Goal: Task Accomplishment & Management: Use online tool/utility

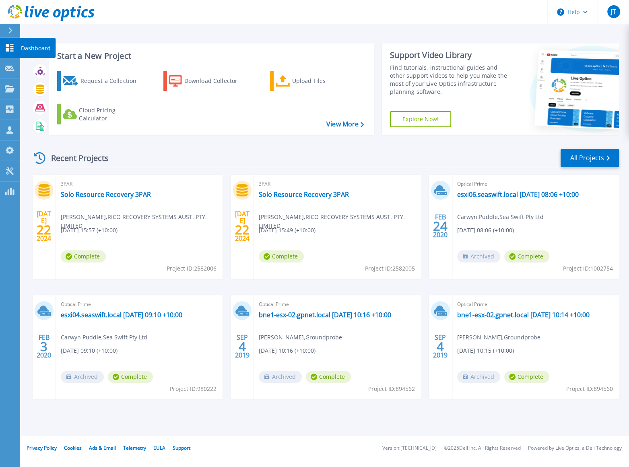
click at [9, 54] on link "Dashboard Dashboard" at bounding box center [10, 48] width 20 height 21
click at [13, 31] on div at bounding box center [13, 31] width 13 height 14
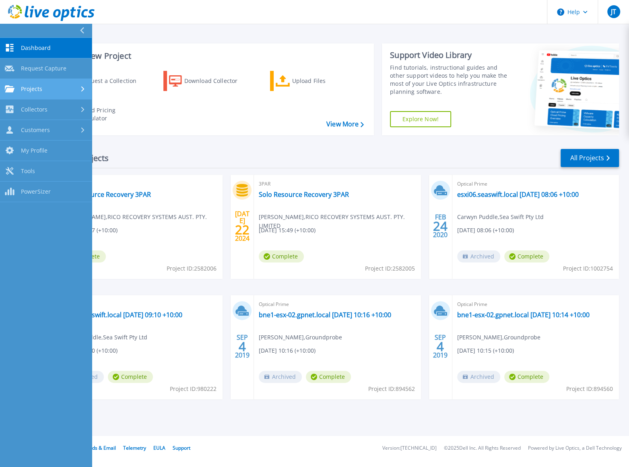
click at [56, 90] on div "Projects" at bounding box center [46, 88] width 82 height 7
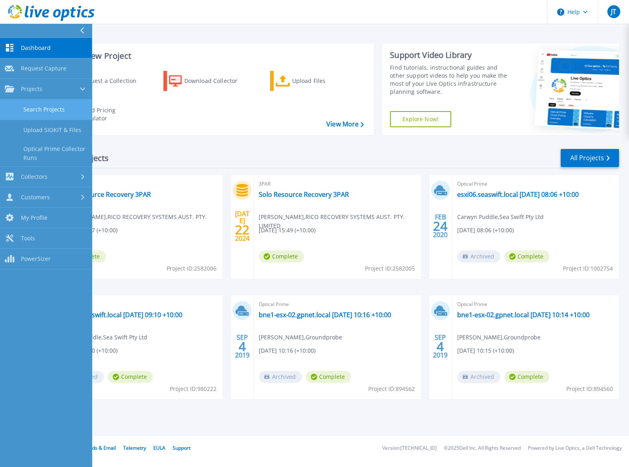
click at [52, 109] on link "Search Projects" at bounding box center [46, 109] width 92 height 21
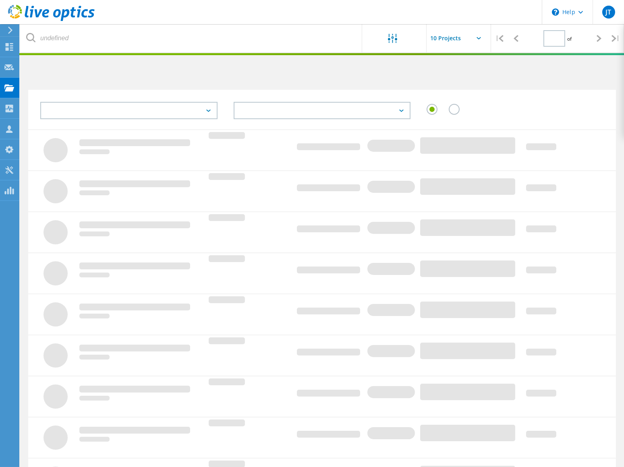
type input "1"
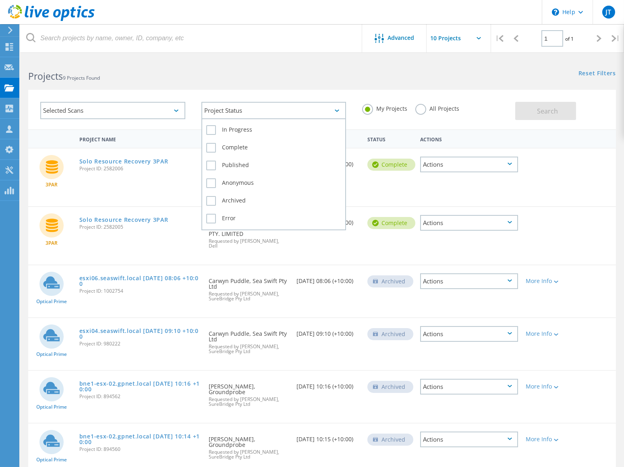
click at [307, 107] on div "Project Status" at bounding box center [273, 110] width 145 height 17
click at [306, 107] on div "Project Status" at bounding box center [273, 110] width 145 height 17
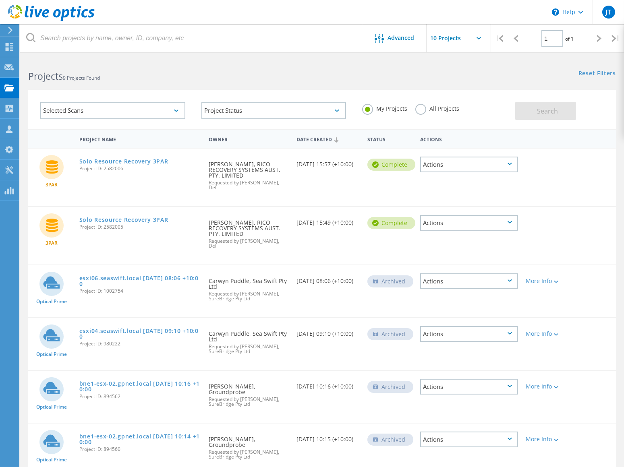
click at [122, 109] on div "Selected Scans" at bounding box center [112, 110] width 145 height 17
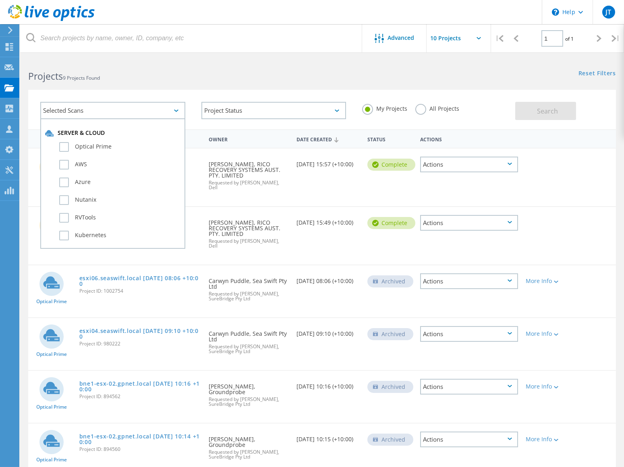
click at [122, 109] on div "Selected Scans" at bounding box center [112, 110] width 145 height 17
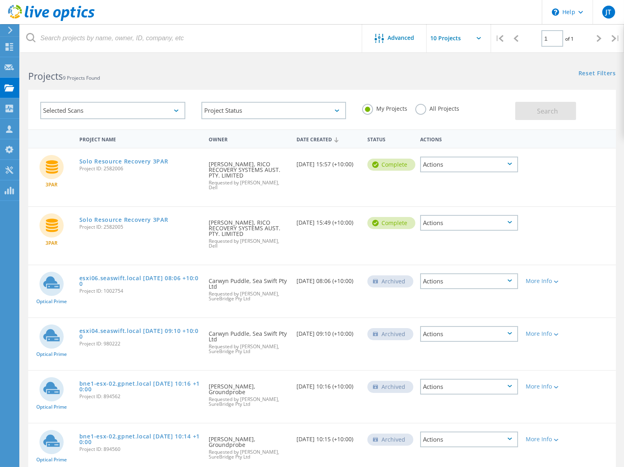
click at [188, 59] on div "Projects 9 Projects Found" at bounding box center [171, 68] width 302 height 21
click at [455, 39] on input "text" at bounding box center [466, 38] width 81 height 28
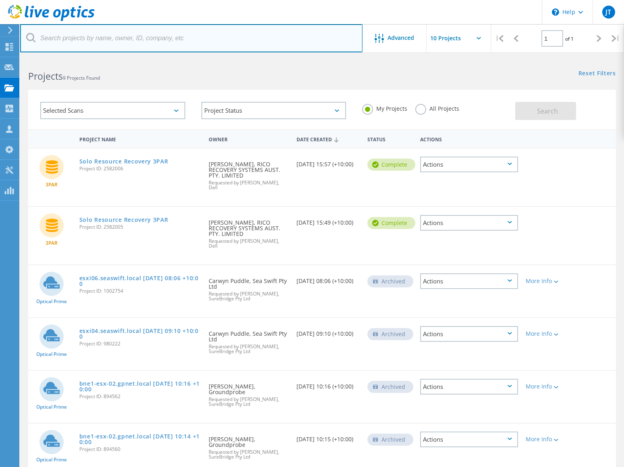
click at [98, 41] on input "text" at bounding box center [191, 38] width 342 height 28
type input "[PERSON_NAME]"
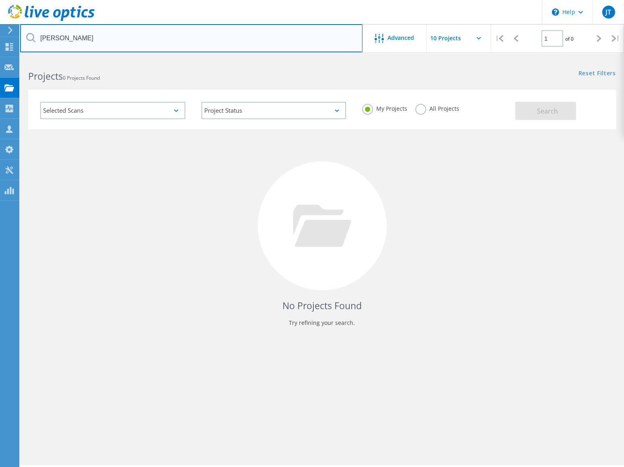
click at [114, 39] on input "[PERSON_NAME]" at bounding box center [191, 38] width 342 height 28
